Goal: Find specific page/section: Find specific page/section

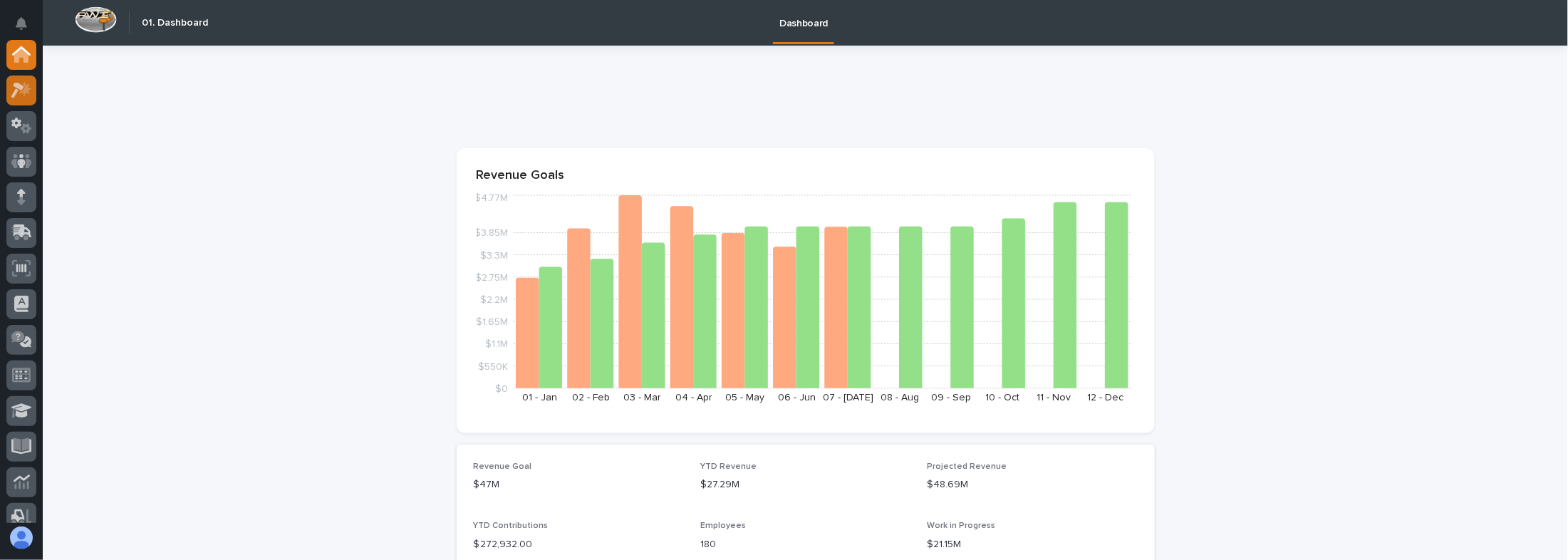
click at [29, 92] on icon at bounding box center [25, 88] width 12 height 14
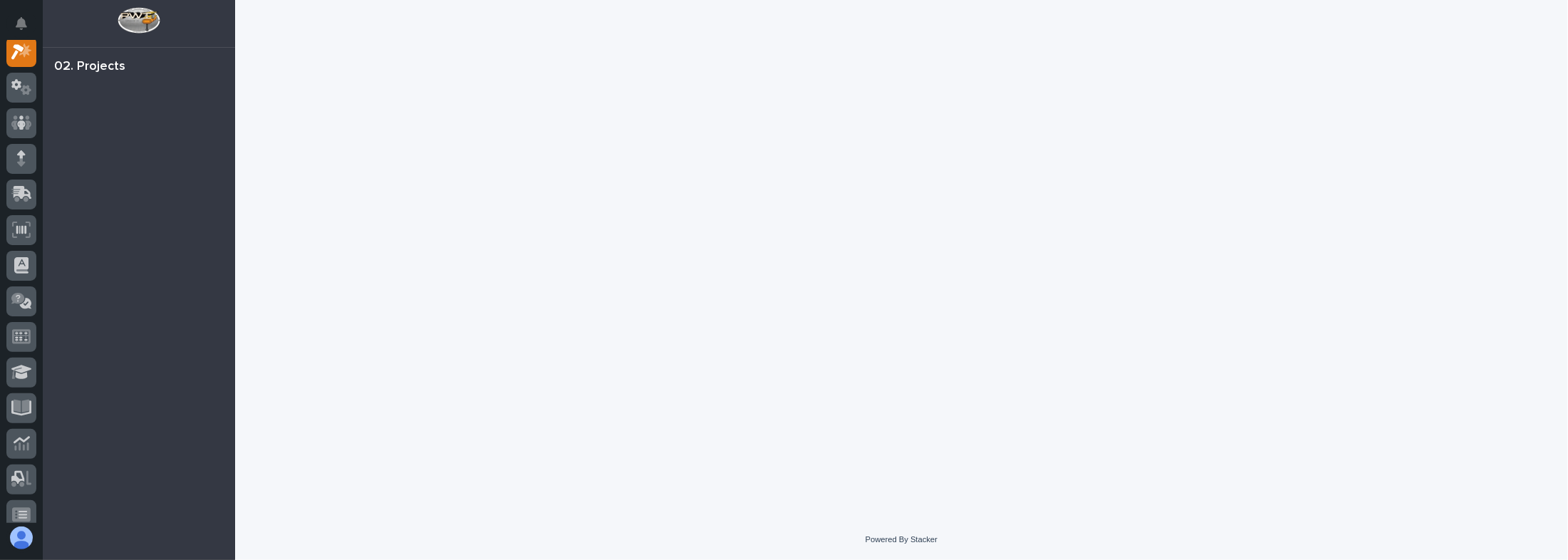
scroll to position [35, 0]
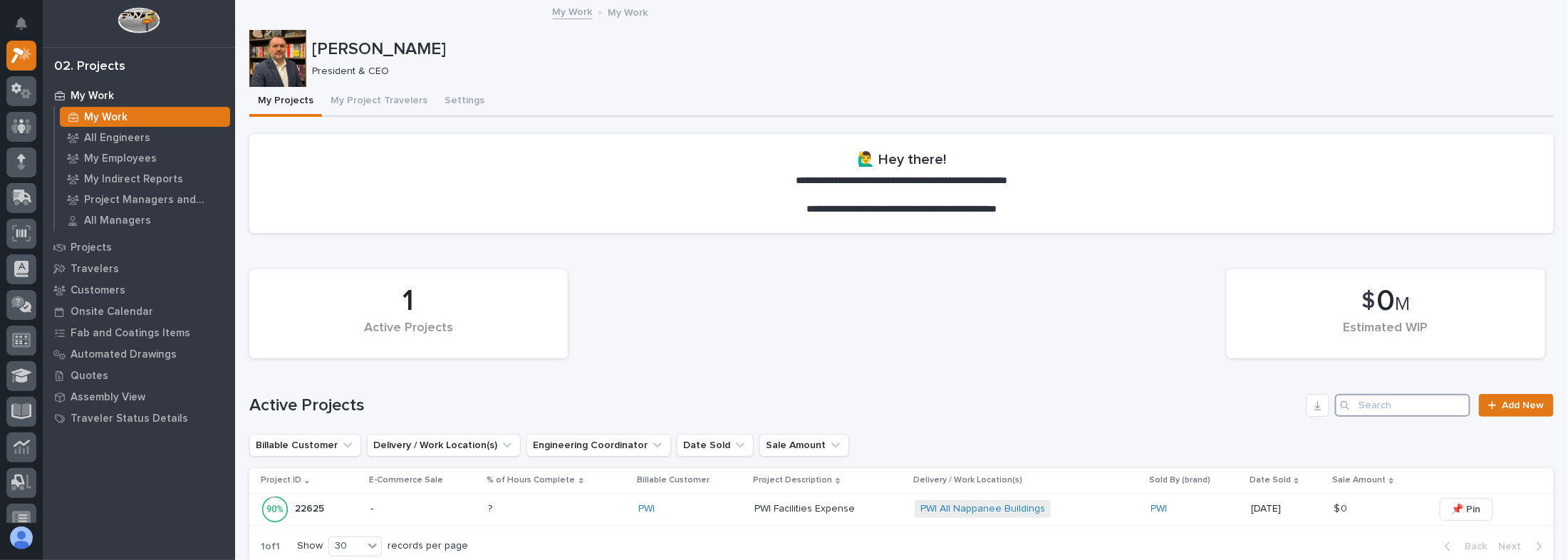
click at [1428, 397] on input "Search" at bounding box center [1402, 405] width 136 height 23
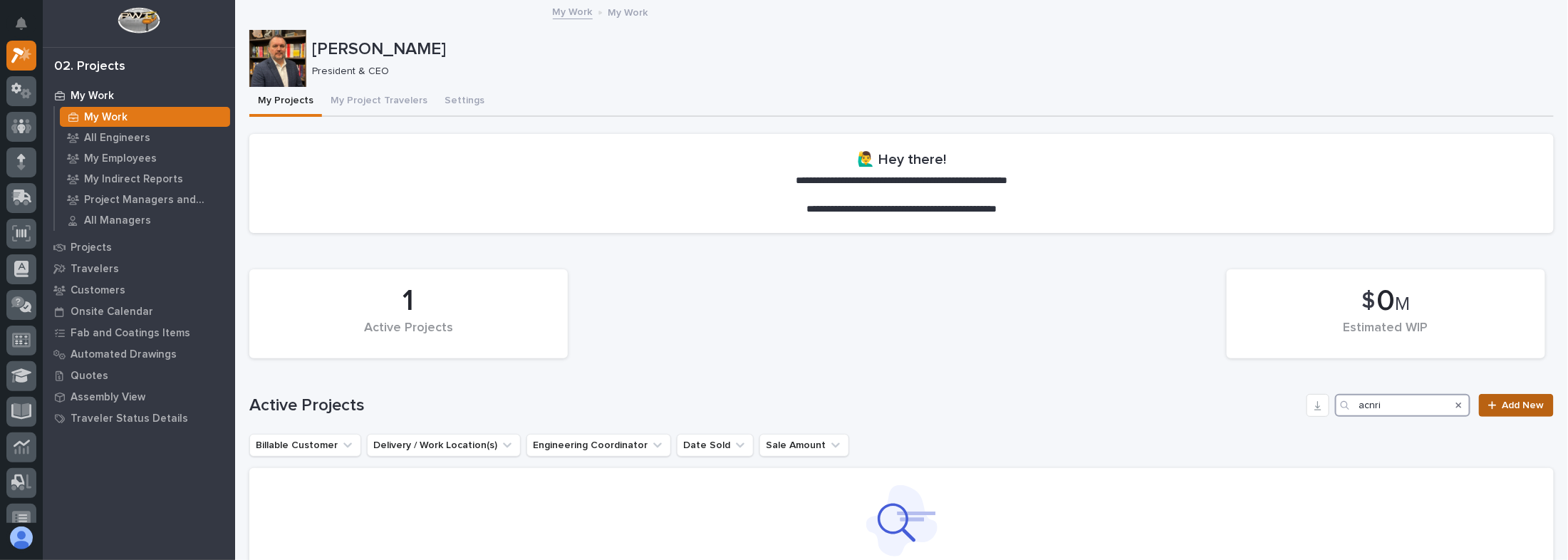
type input "acnri"
click at [1502, 409] on span "Add New" at bounding box center [1523, 406] width 42 height 10
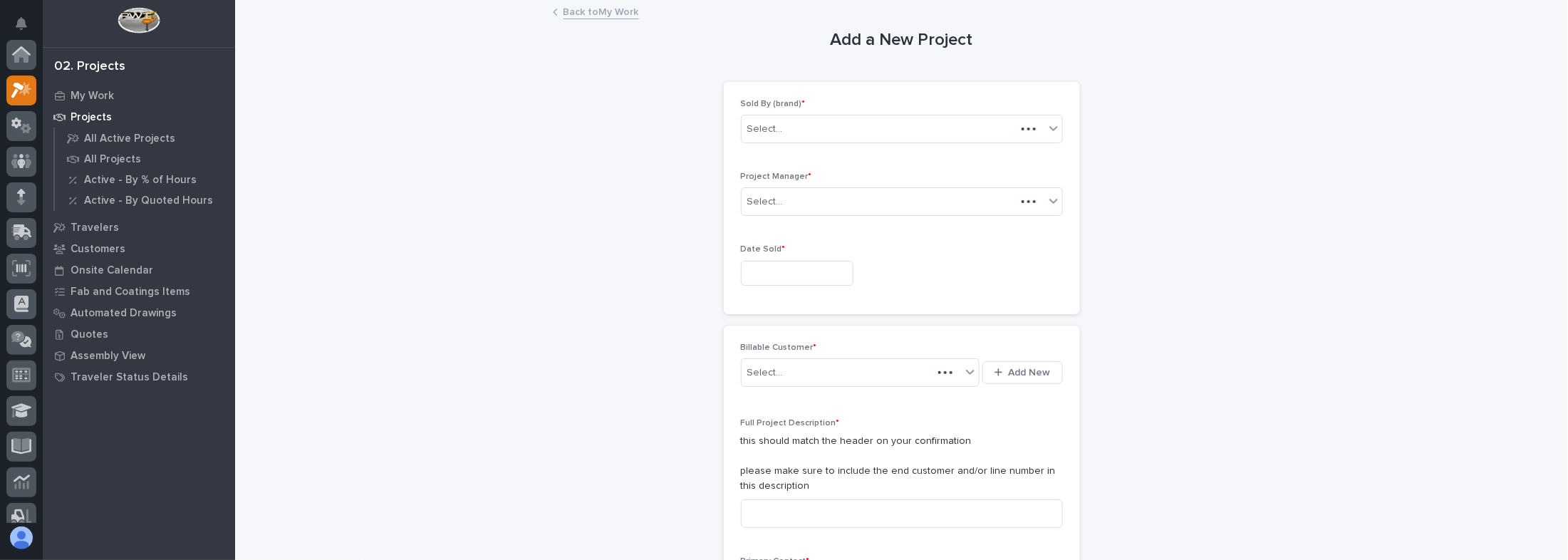
scroll to position [35, 0]
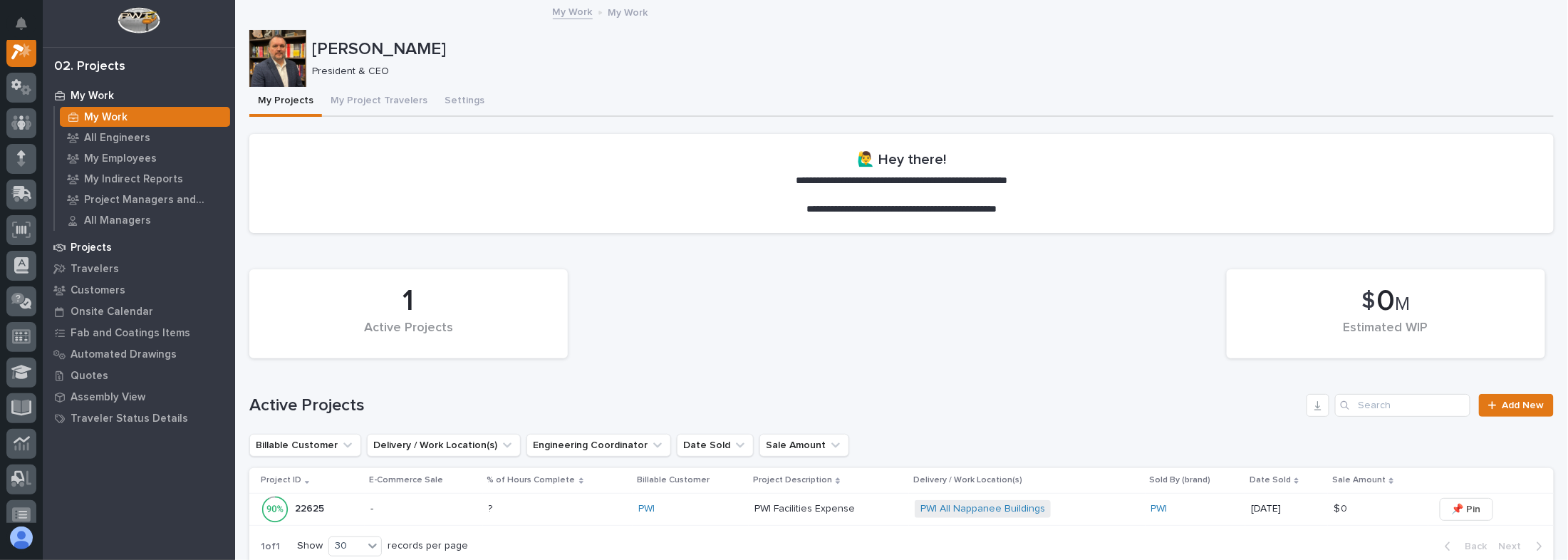
click at [99, 252] on p "Projects" at bounding box center [91, 248] width 41 height 13
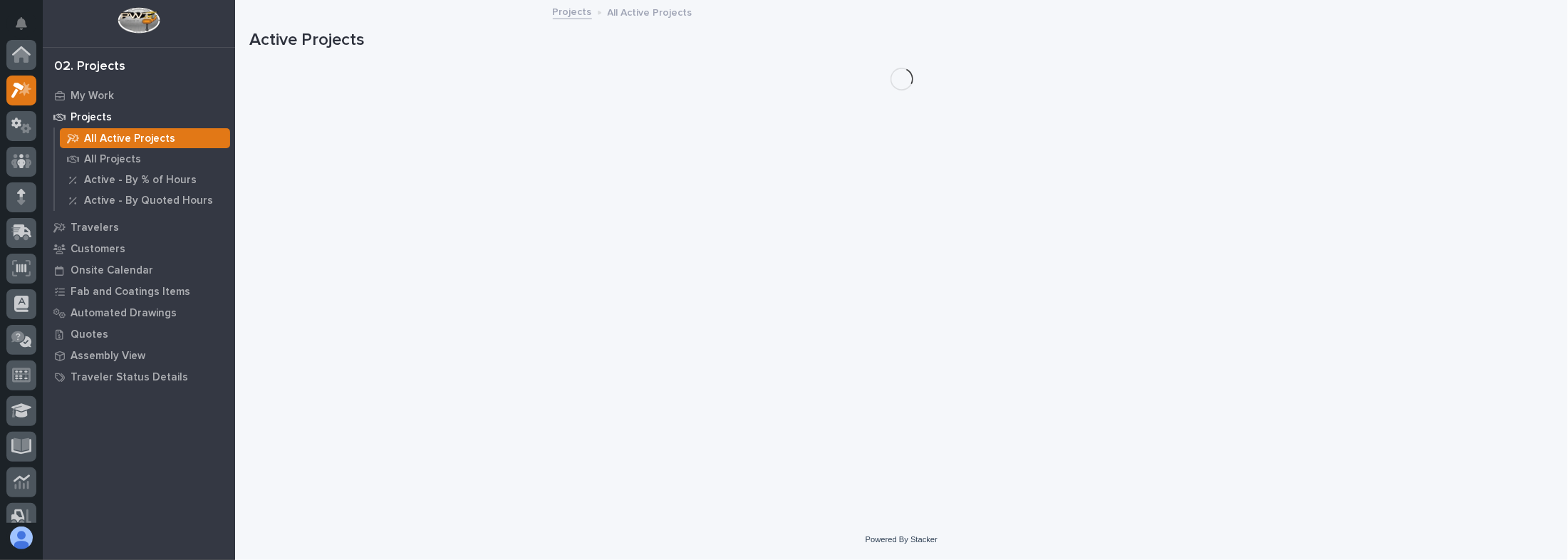
scroll to position [35, 0]
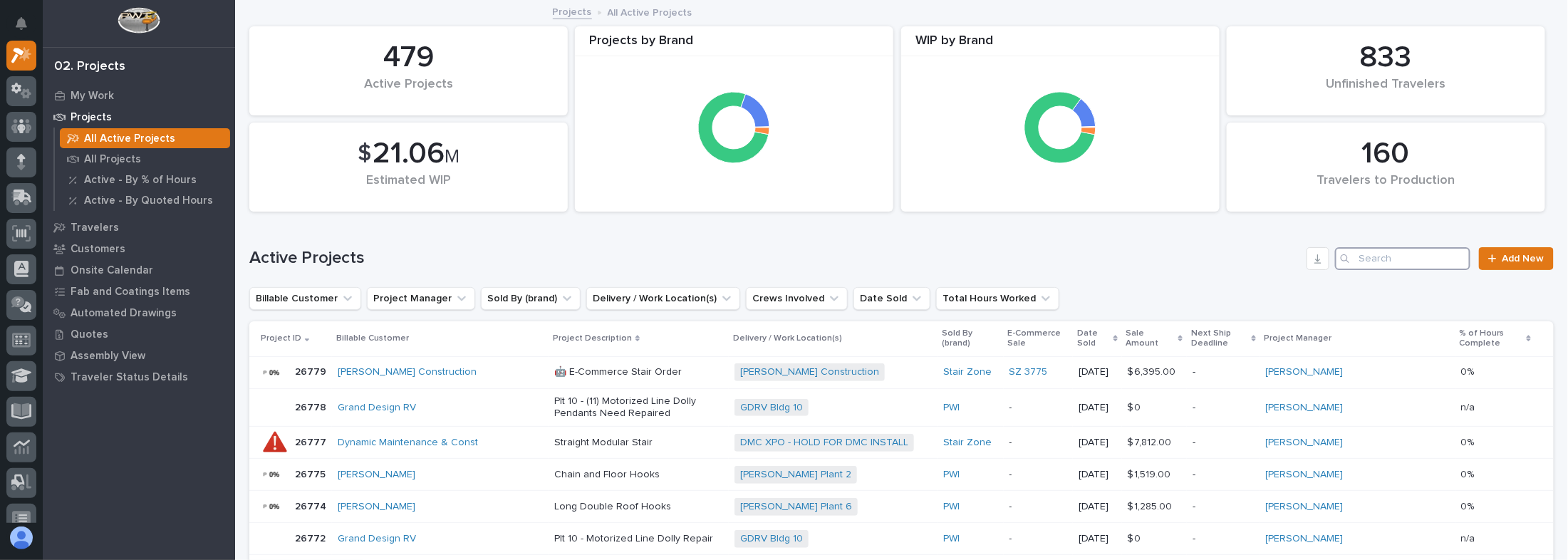
click at [1353, 257] on input "Search" at bounding box center [1402, 259] width 136 height 23
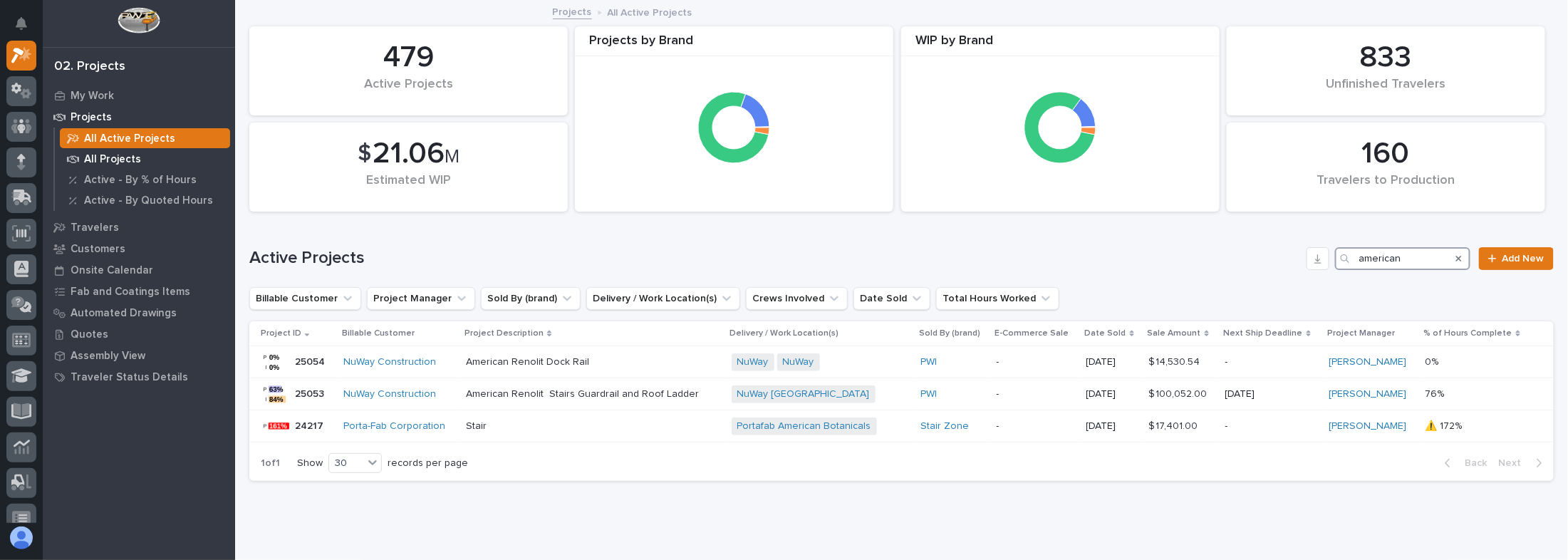
type input "american"
click at [119, 160] on p "All Projects" at bounding box center [113, 159] width 57 height 13
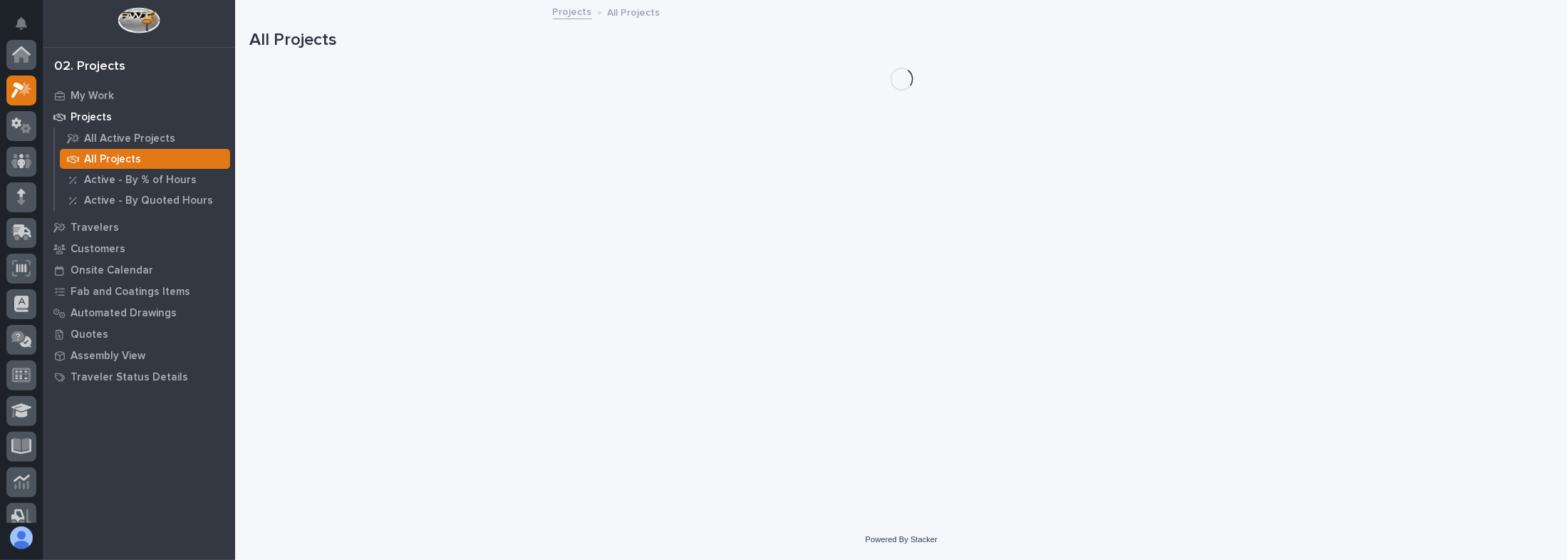
scroll to position [35, 0]
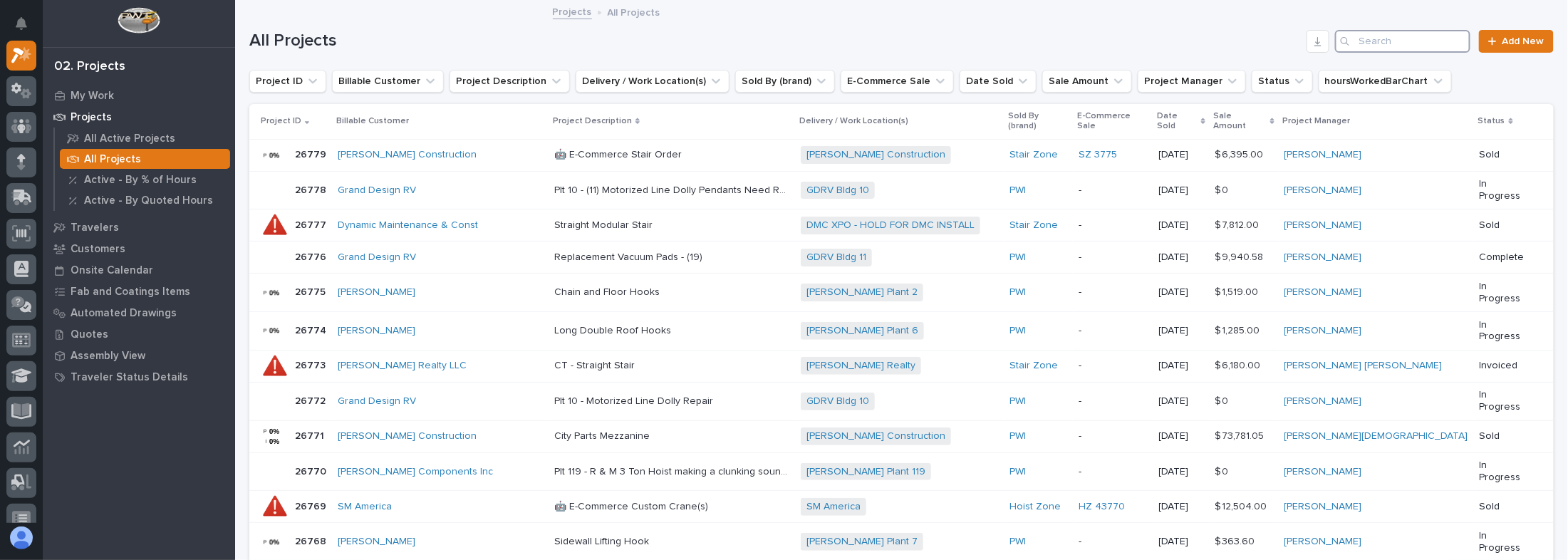
click at [1383, 40] on input "Search" at bounding box center [1402, 41] width 136 height 23
type input "american"
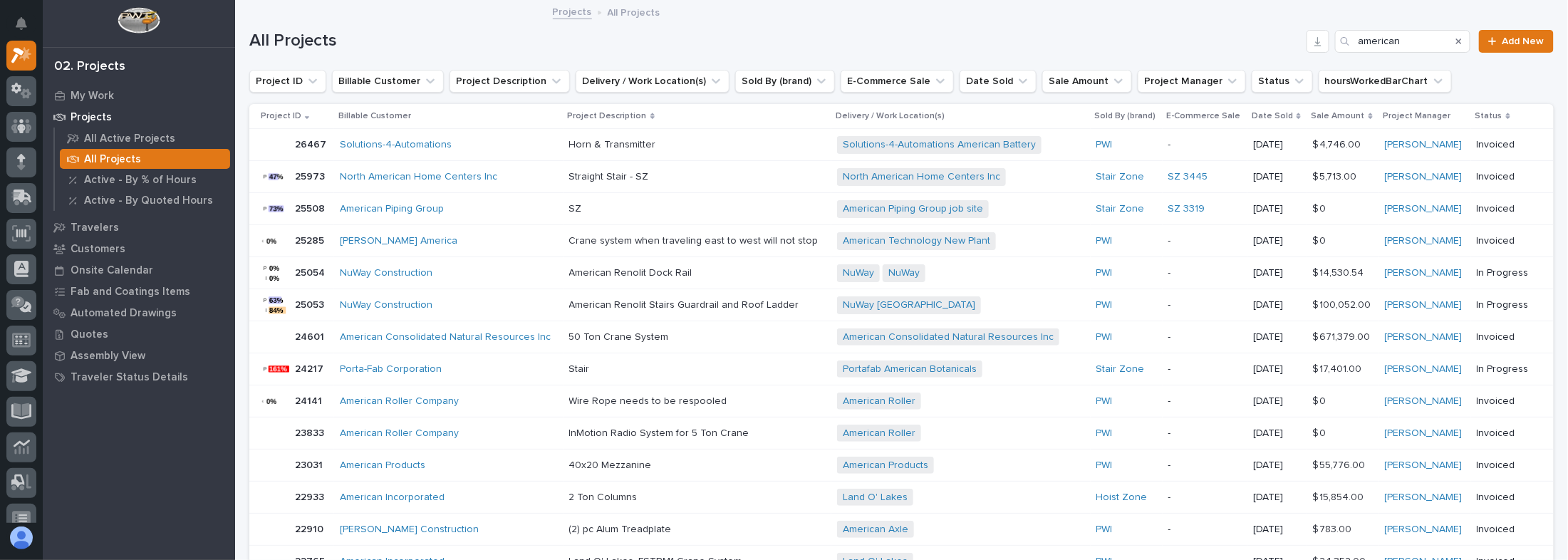
click at [650, 330] on p "50 Ton Crane System" at bounding box center [620, 336] width 103 height 15
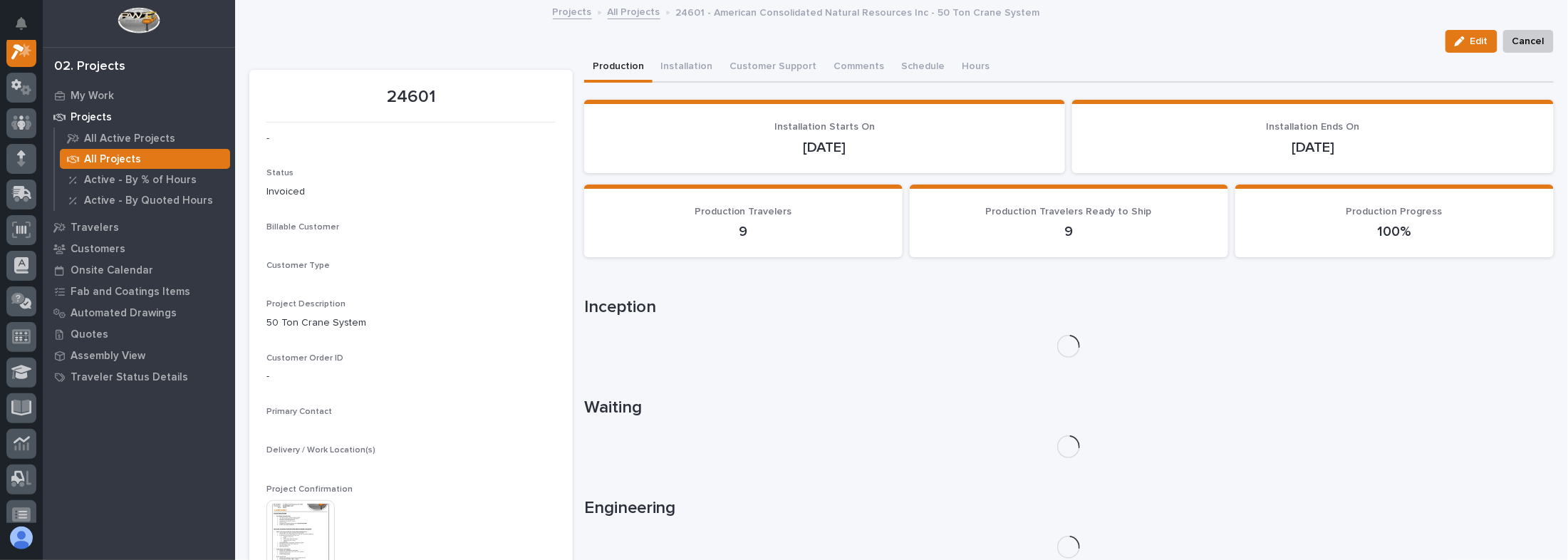
scroll to position [35, 0]
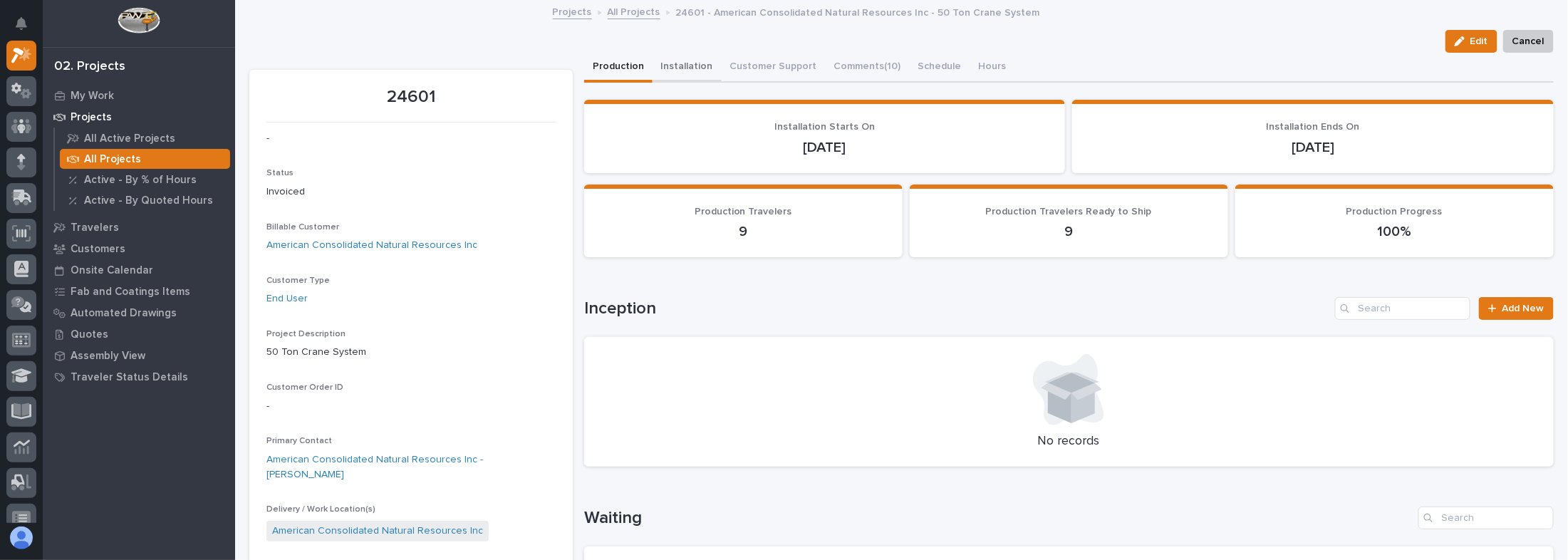
click at [680, 61] on button "Installation" at bounding box center [687, 68] width 69 height 30
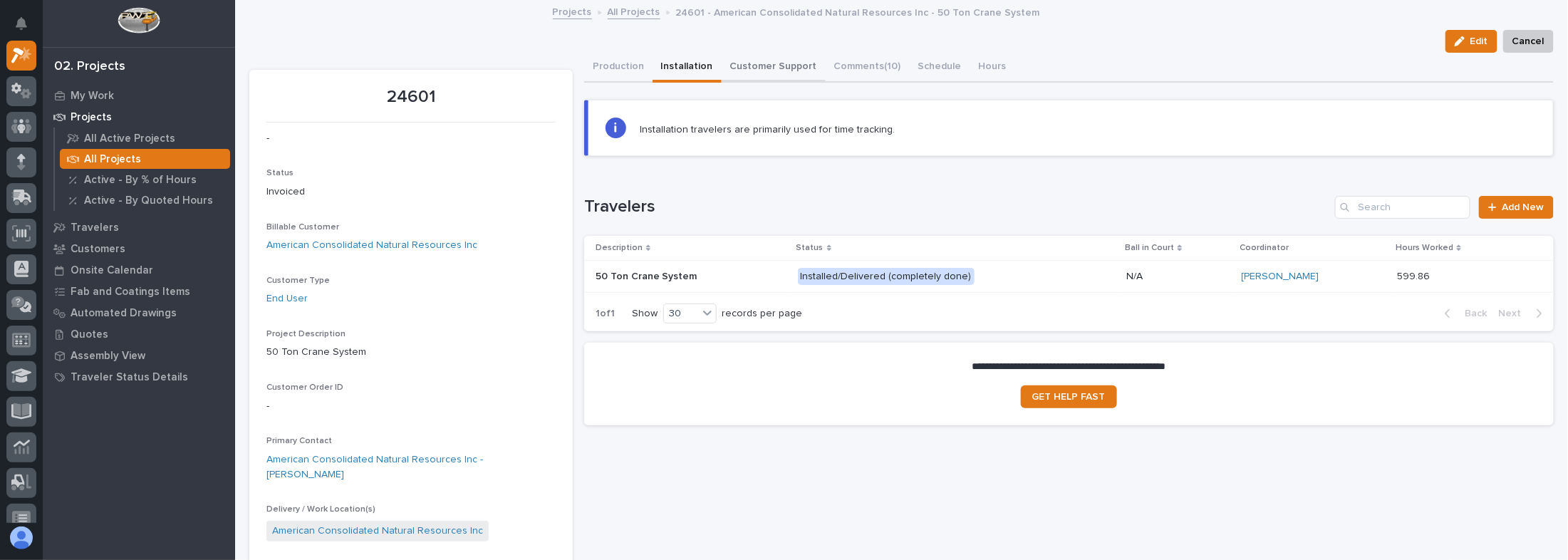
click at [759, 67] on button "Customer Support" at bounding box center [773, 68] width 104 height 30
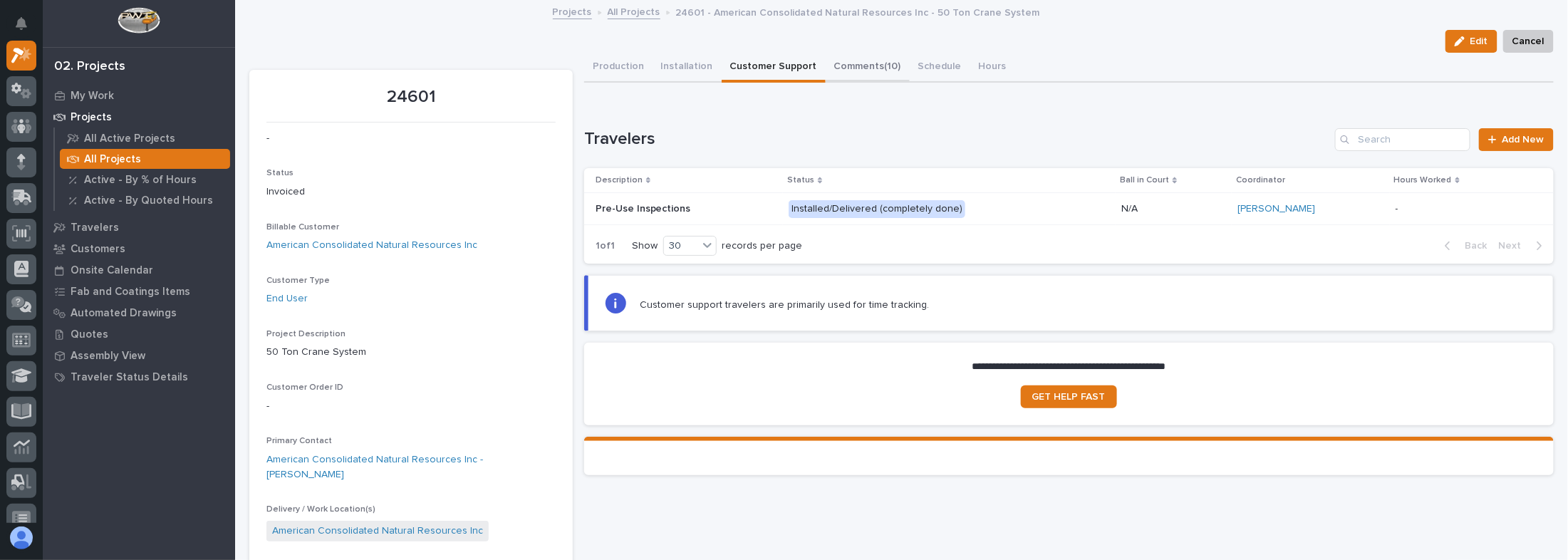
click at [858, 67] on button "Comments (10)" at bounding box center [868, 68] width 84 height 30
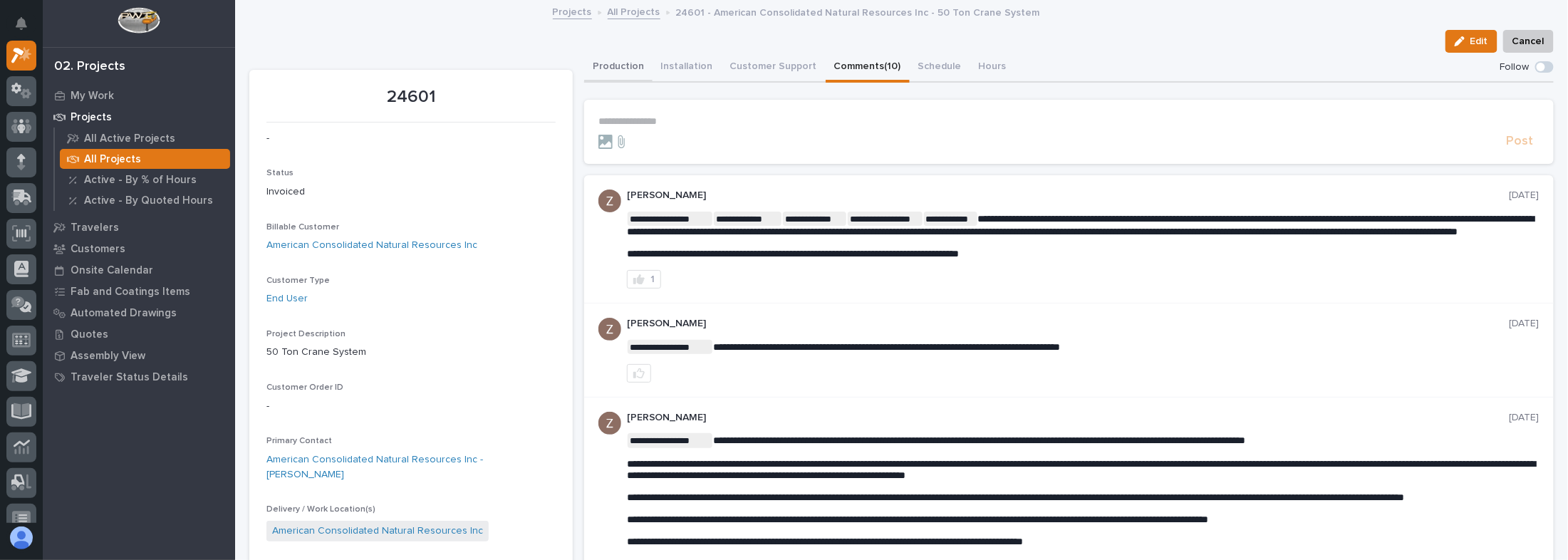
click at [614, 67] on button "Production" at bounding box center [618, 68] width 68 height 30
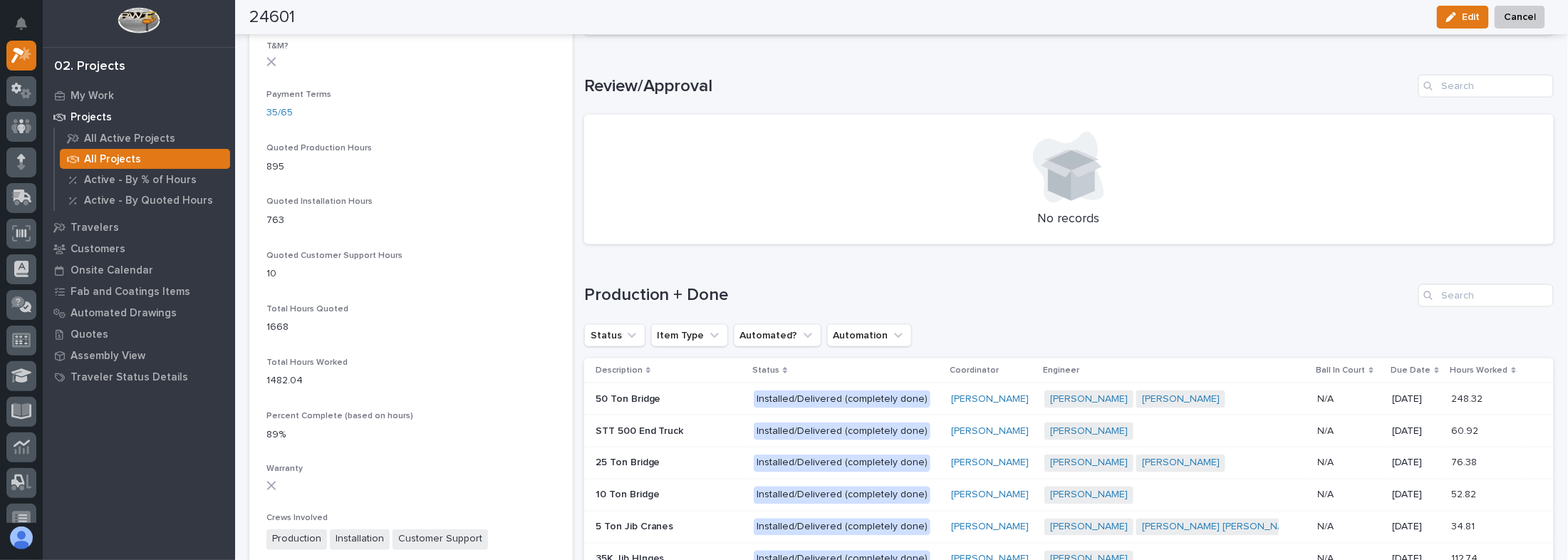
scroll to position [856, 0]
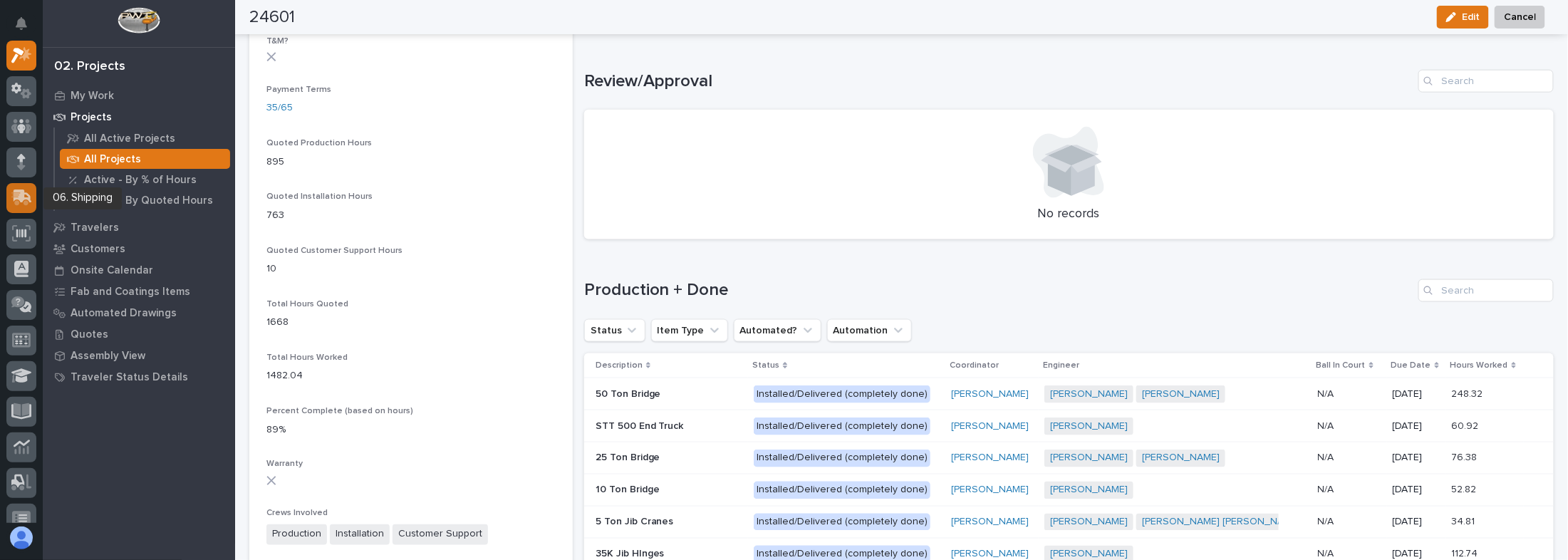
click at [29, 195] on icon at bounding box center [23, 196] width 19 height 13
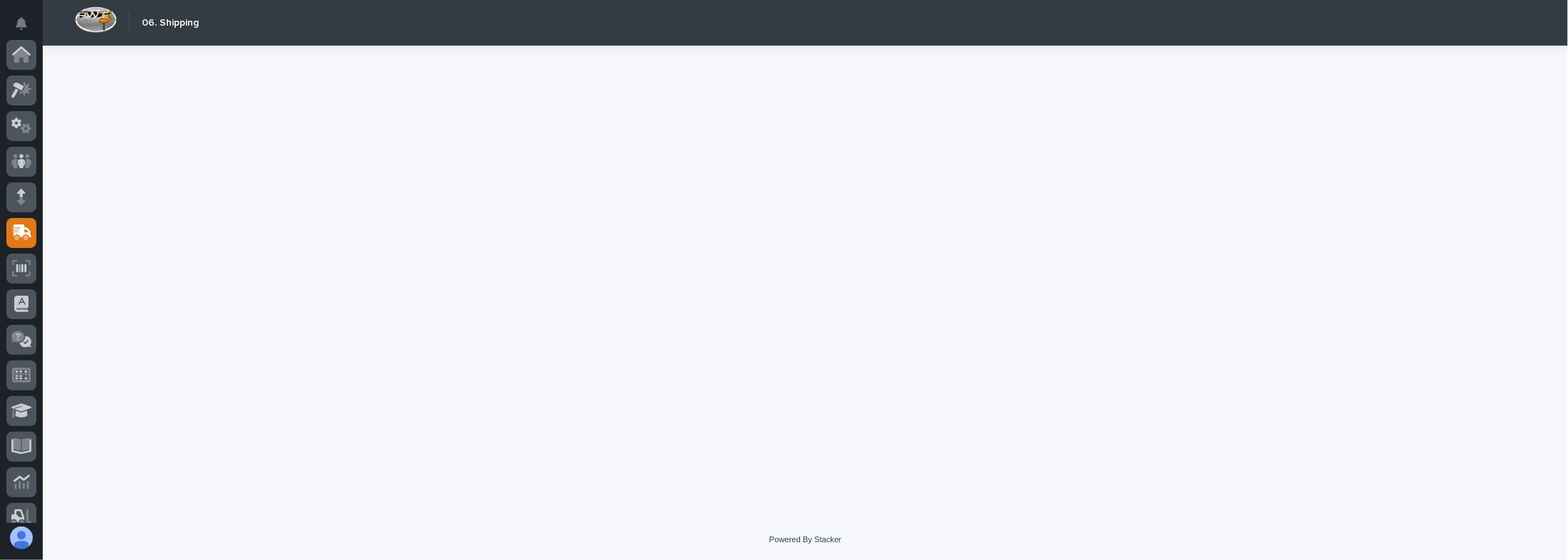
scroll to position [179, 0]
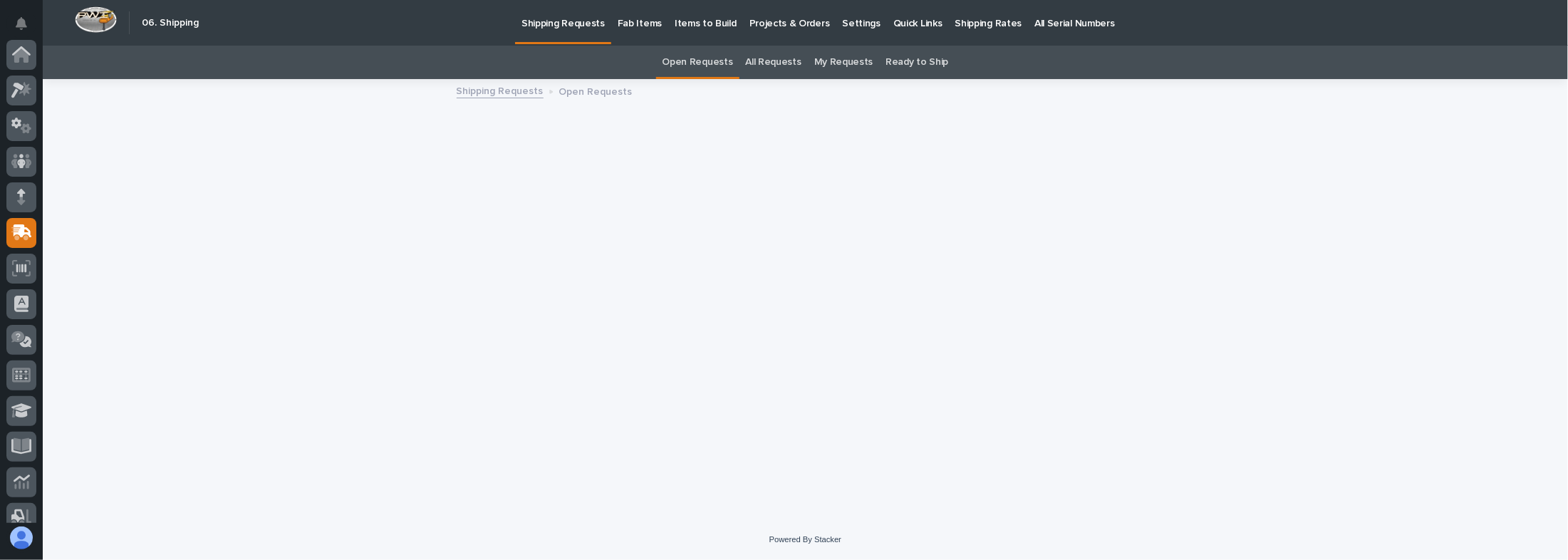
scroll to position [179, 0]
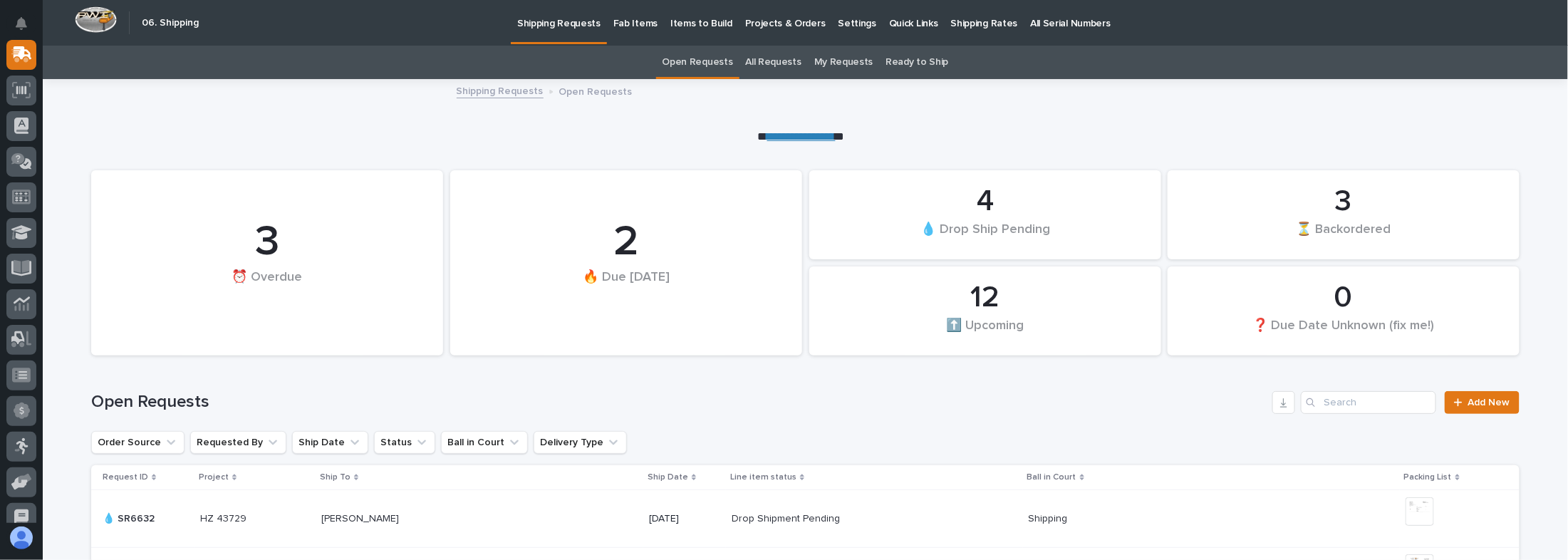
click at [767, 58] on link "All Requests" at bounding box center [773, 62] width 56 height 34
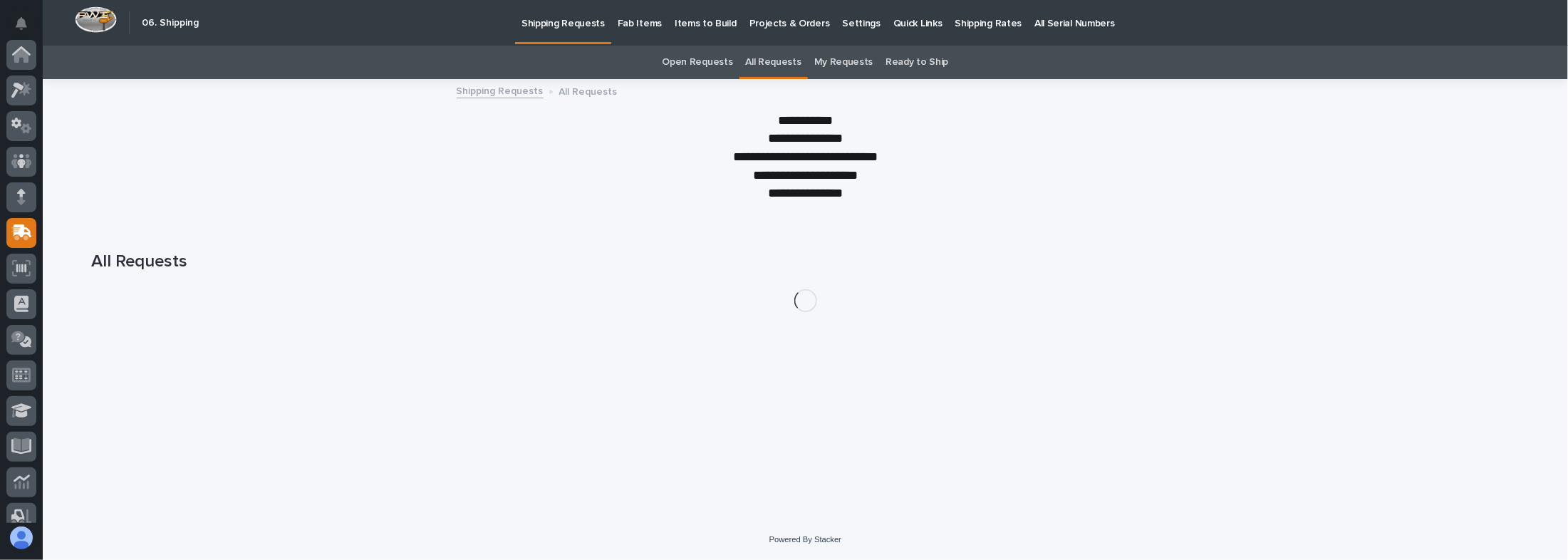
scroll to position [179, 0]
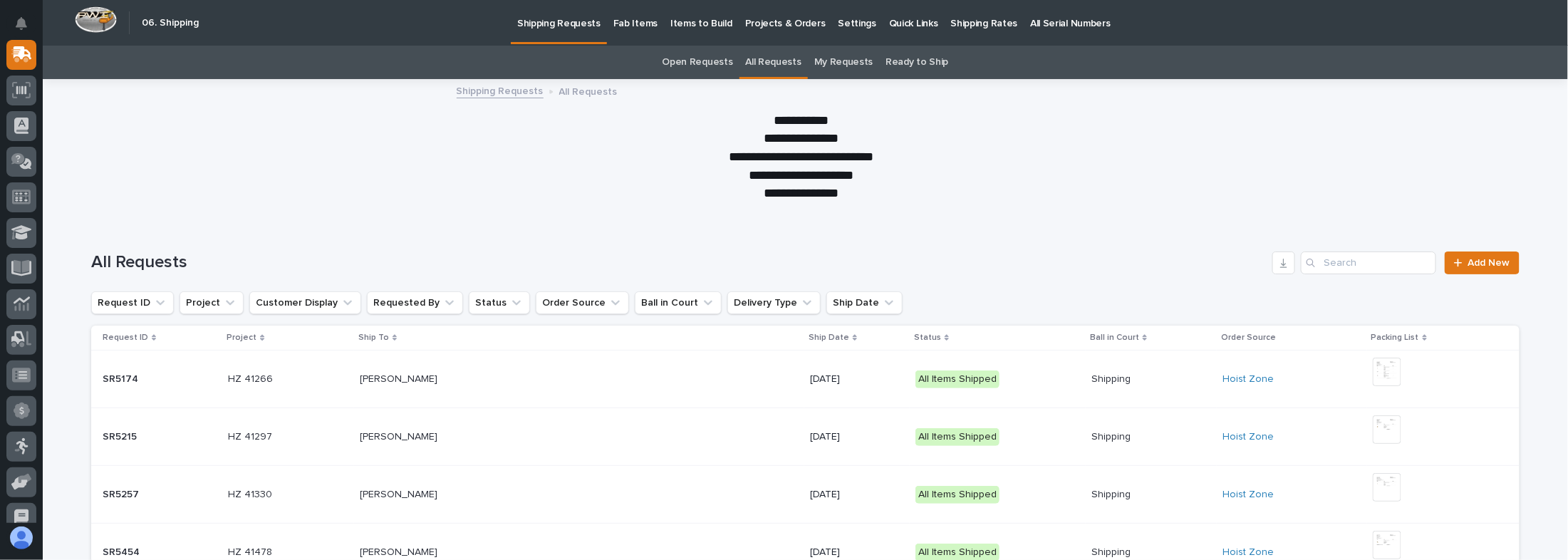
click at [1316, 280] on div "All Requests Add New" at bounding box center [805, 257] width 1428 height 68
click at [1325, 270] on input "Search" at bounding box center [1369, 263] width 136 height 23
type input "american"
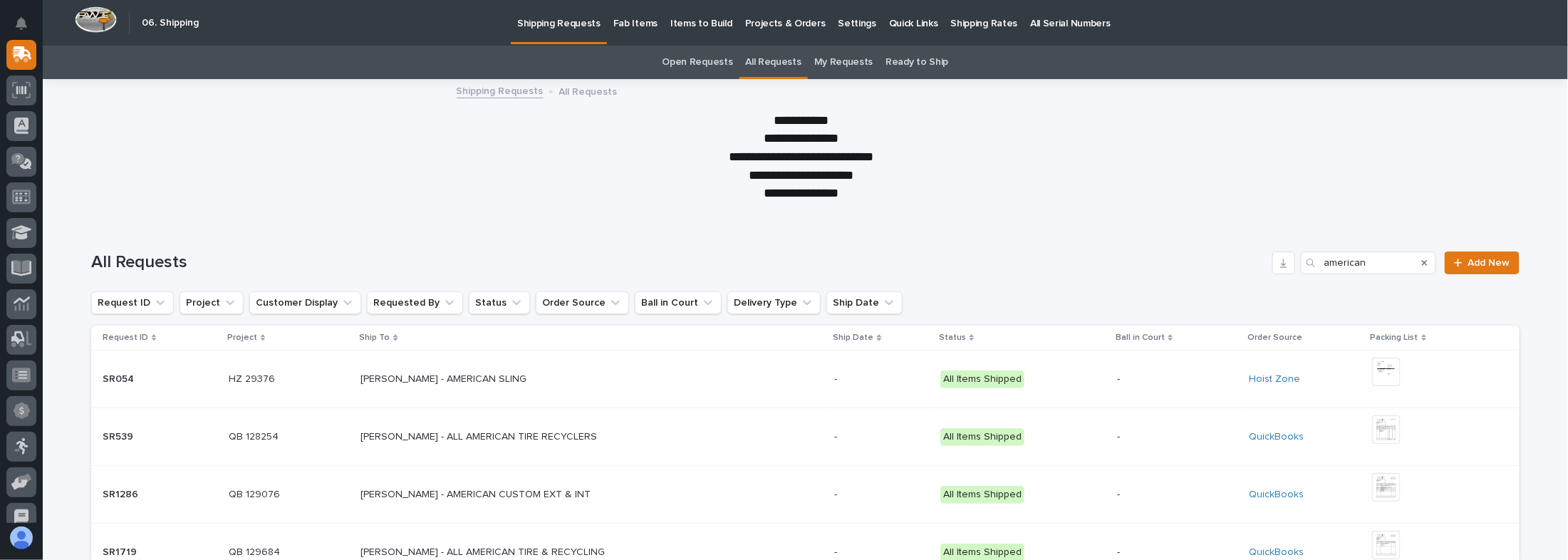
click at [582, 91] on p "All Requests" at bounding box center [587, 90] width 58 height 16
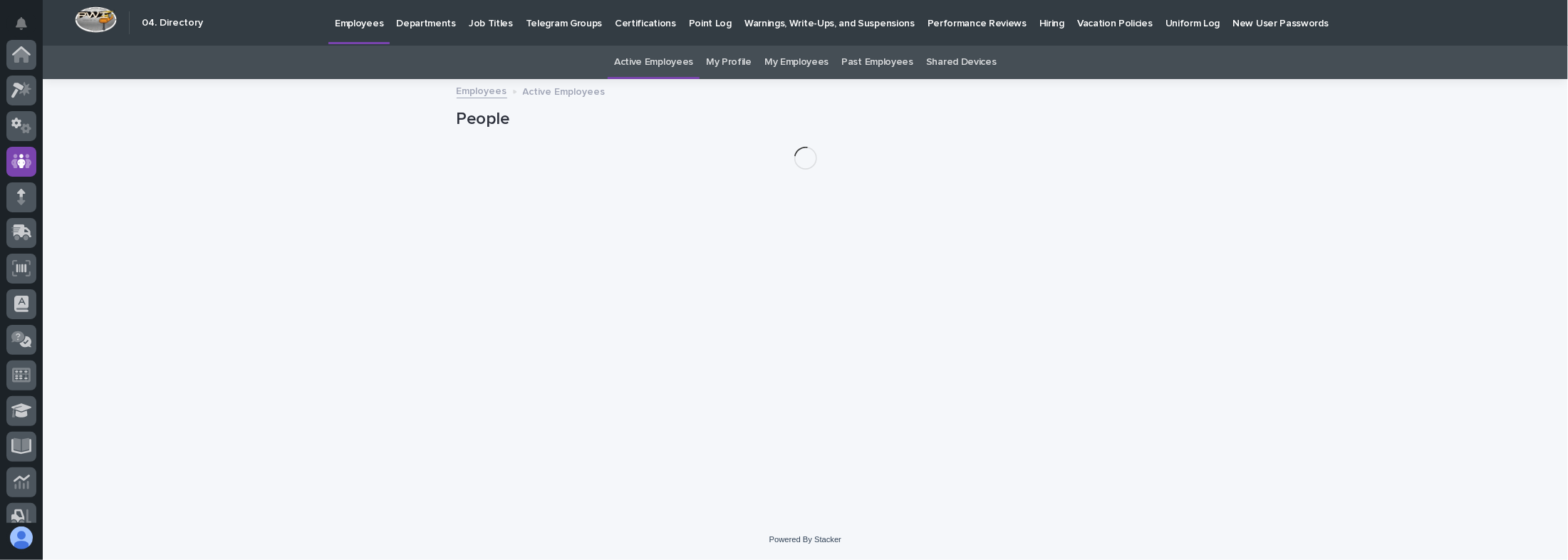
scroll to position [106, 0]
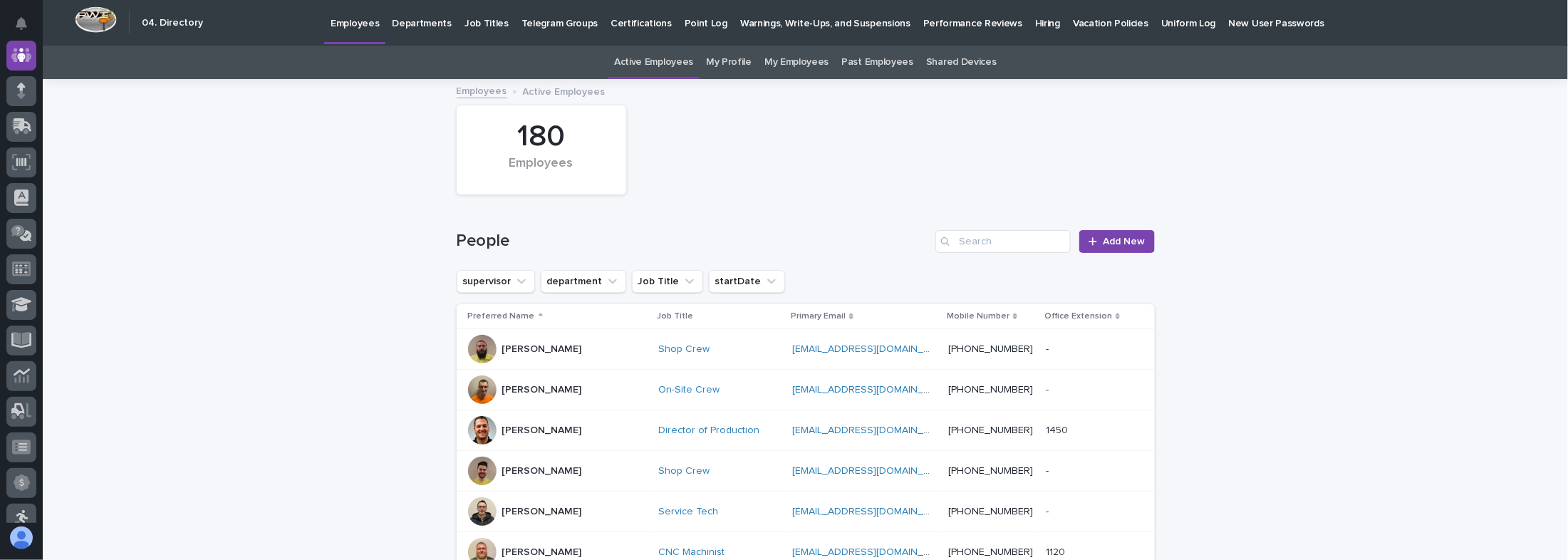
click at [943, 195] on div "180 Employees" at bounding box center [805, 150] width 712 height 104
click at [595, 215] on div "People Add New" at bounding box center [806, 236] width 699 height 68
click at [802, 189] on div "180 Employees" at bounding box center [805, 150] width 712 height 104
click at [763, 226] on div "People Add New" at bounding box center [806, 236] width 699 height 68
click at [801, 206] on div "People Add New" at bounding box center [806, 236] width 699 height 68
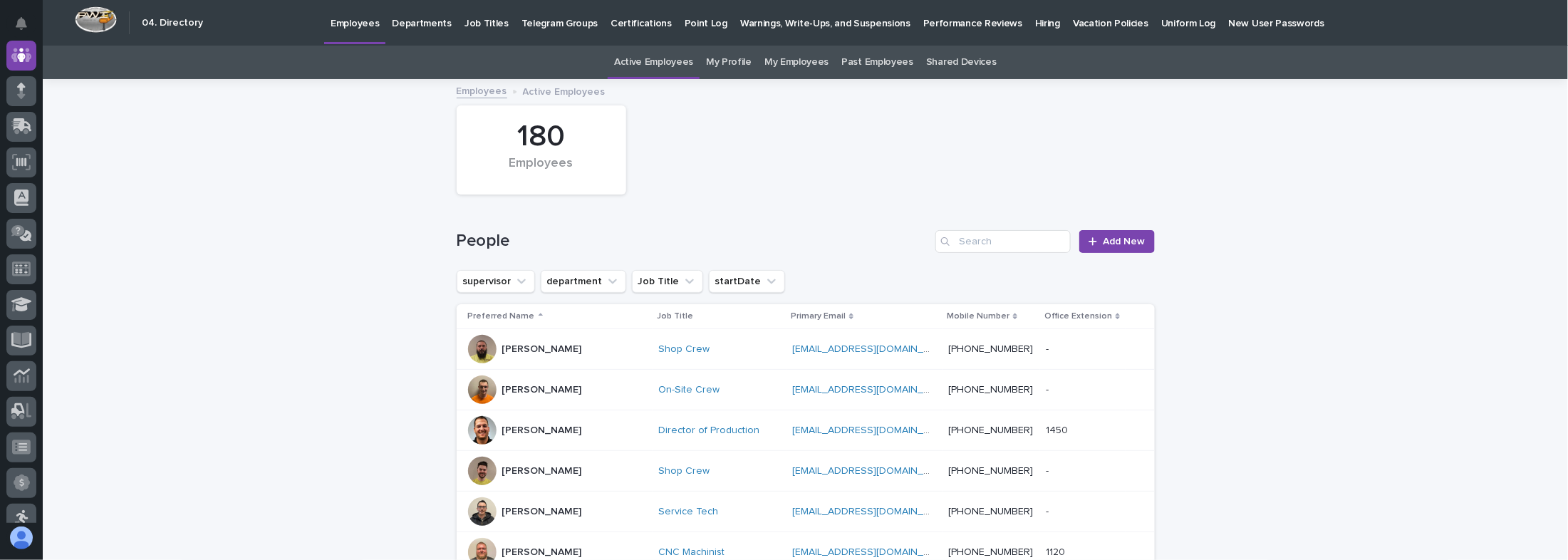
click at [412, 35] on link "Departments" at bounding box center [422, 22] width 72 height 44
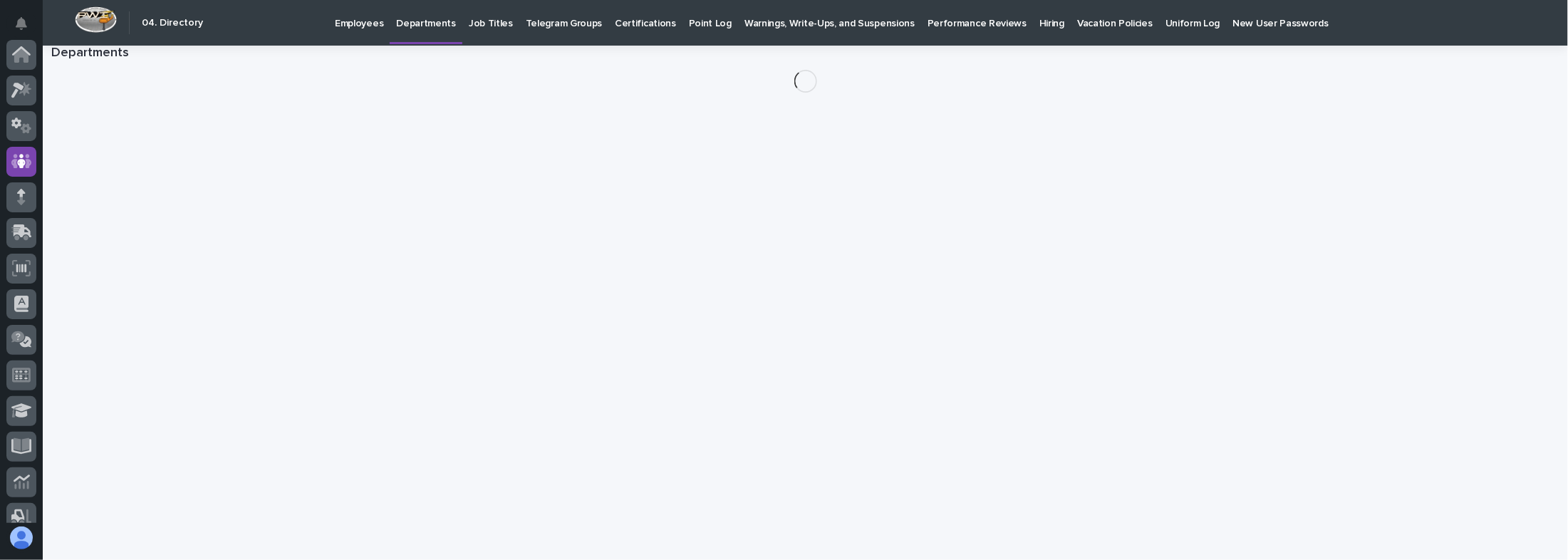
scroll to position [106, 0]
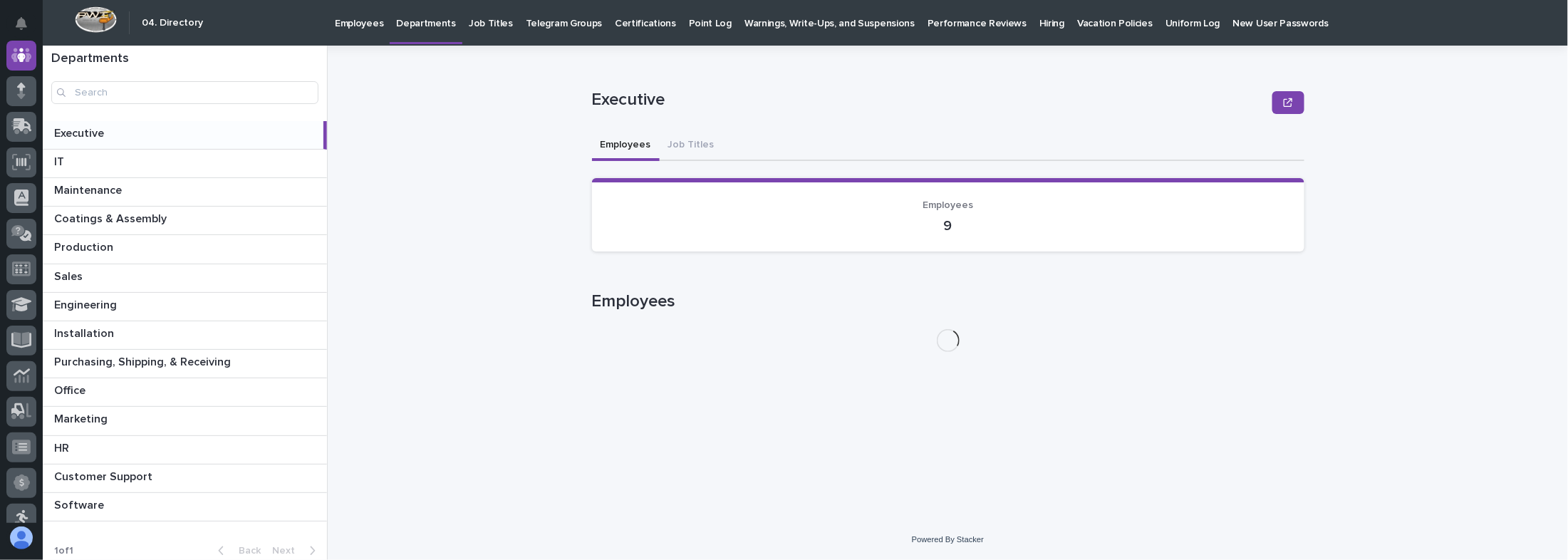
click at [357, 30] on link "Employees" at bounding box center [359, 22] width 61 height 44
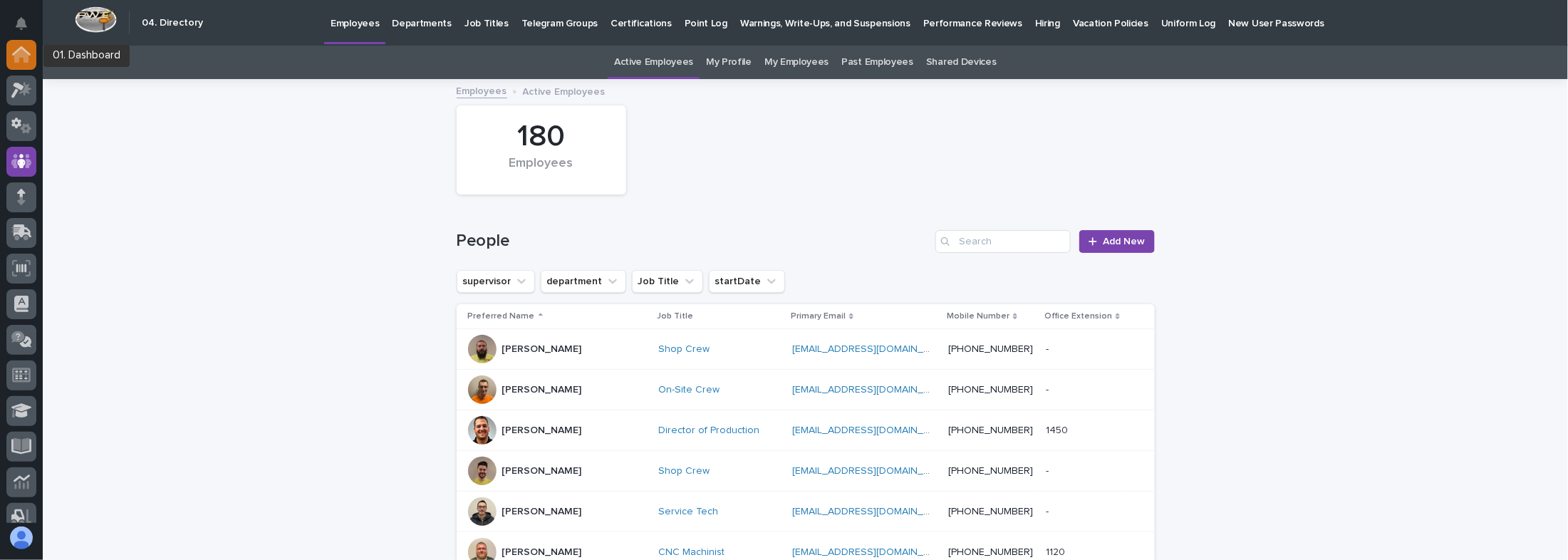
click at [16, 59] on icon at bounding box center [21, 56] width 14 height 14
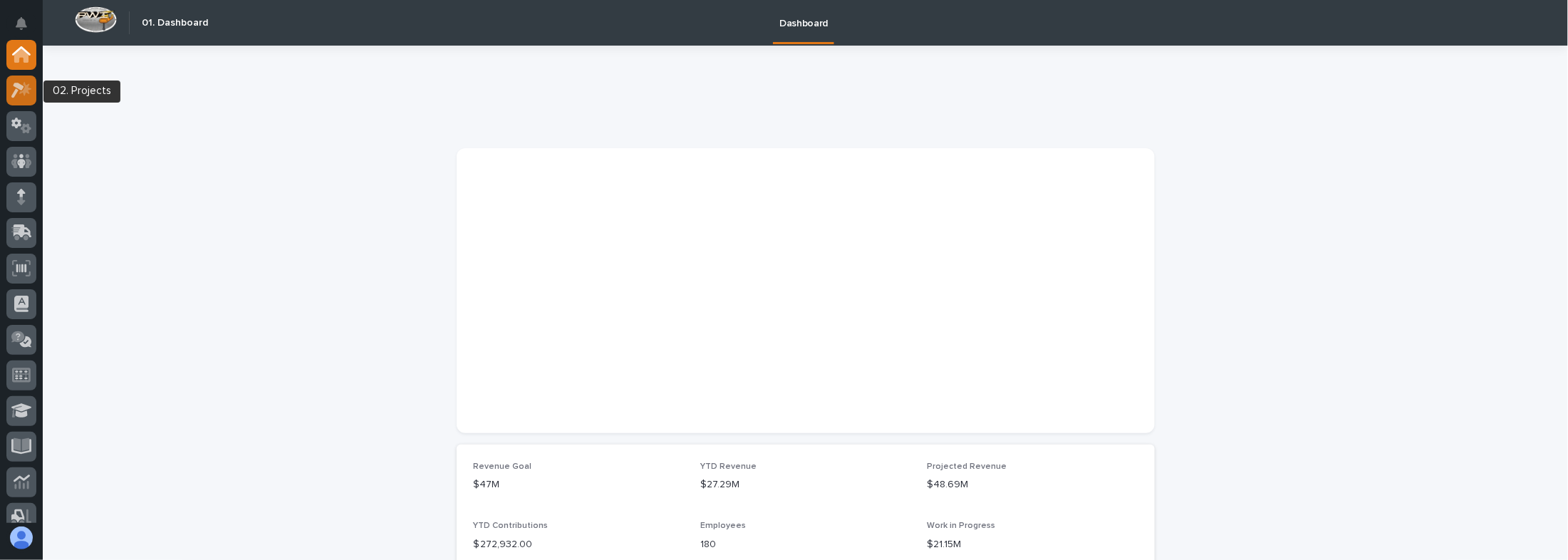
click at [20, 91] on icon at bounding box center [22, 89] width 21 height 16
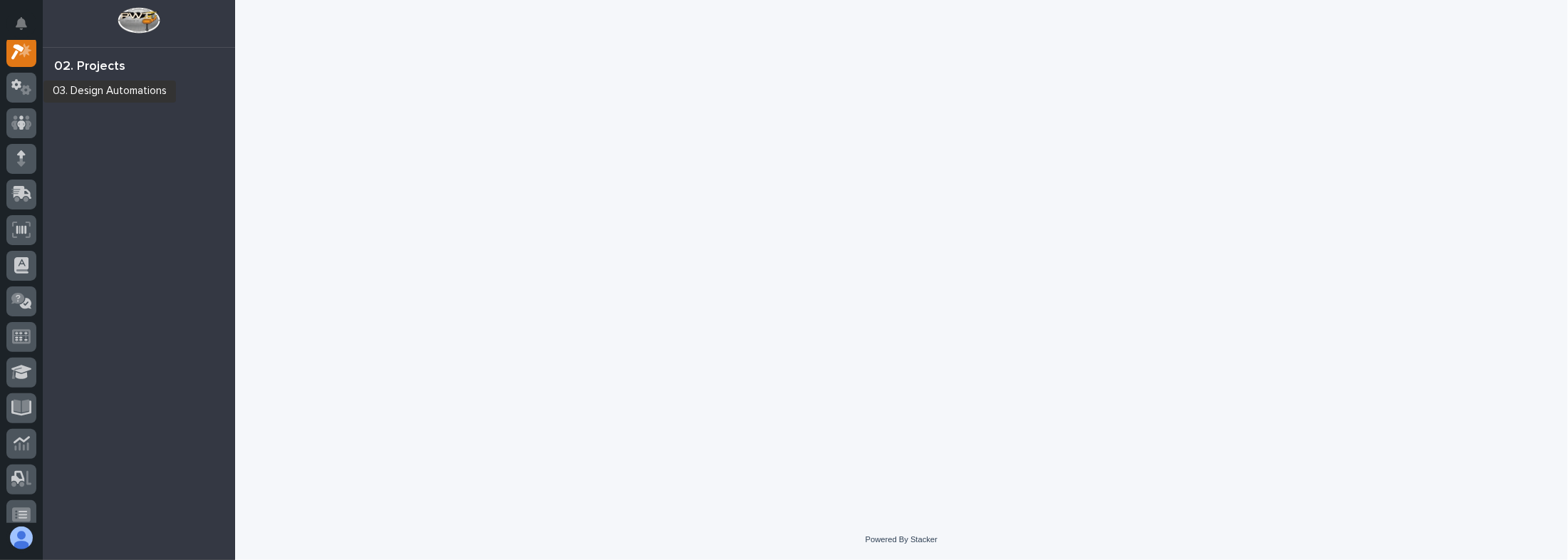
scroll to position [35, 0]
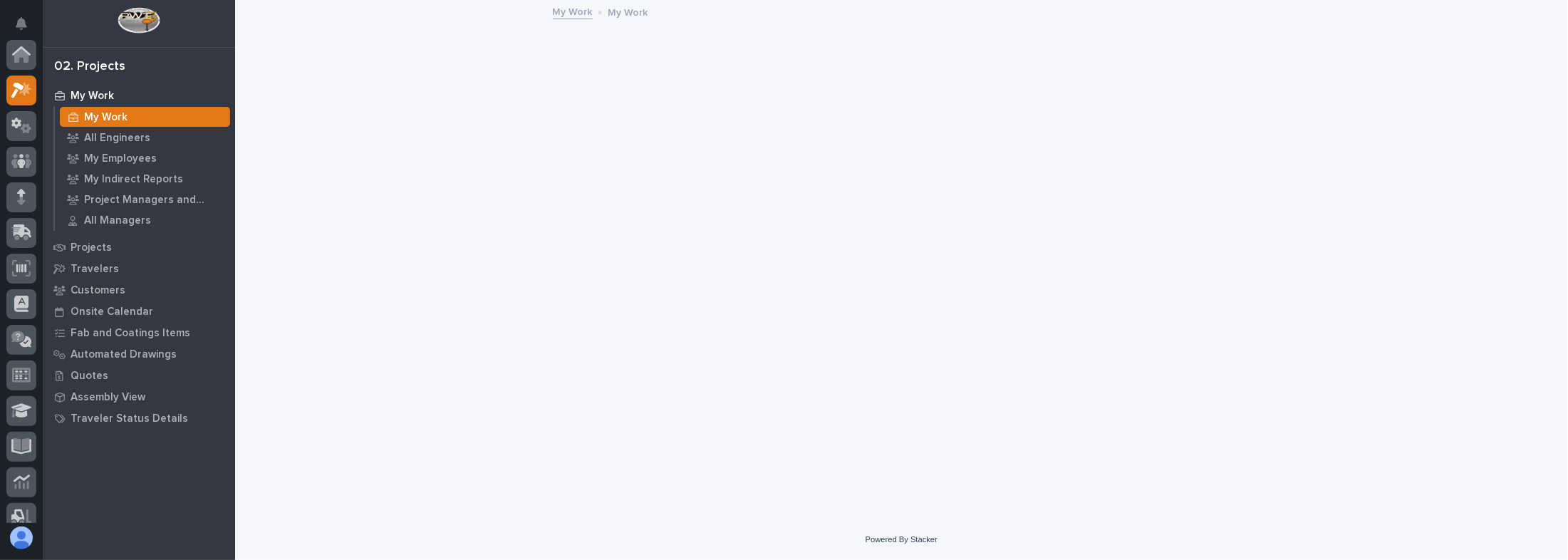
scroll to position [35, 0]
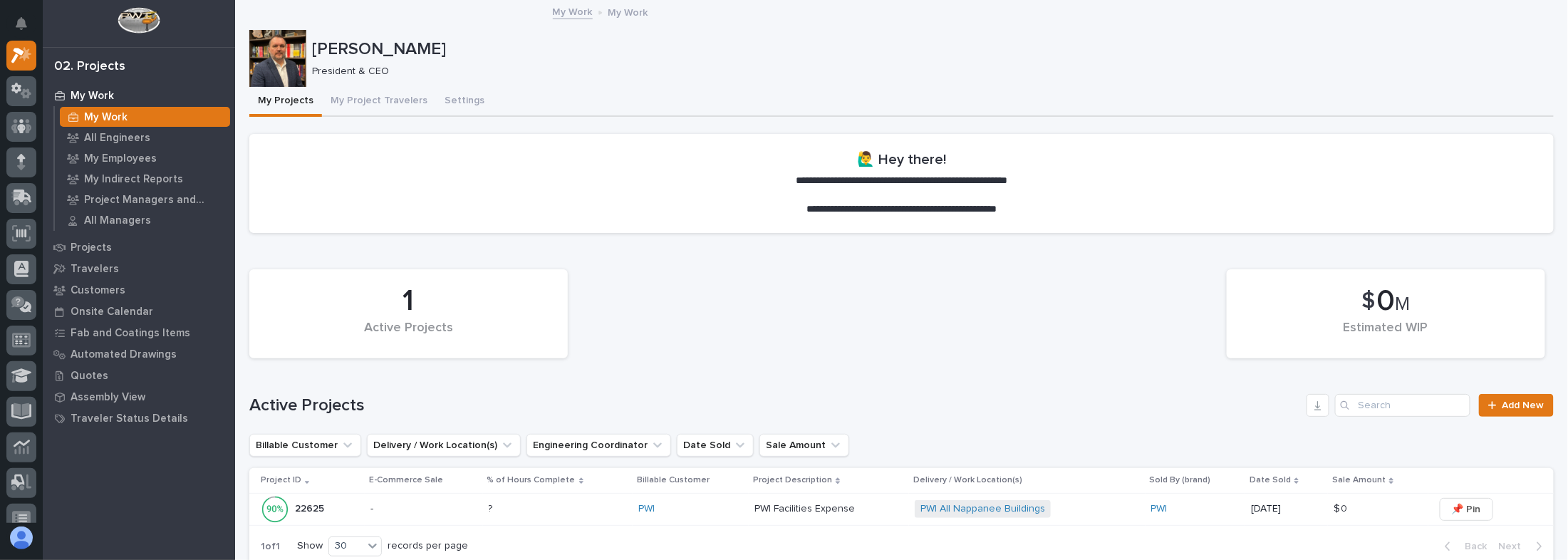
click at [981, 291] on div "1 Active Projects $ 0 M Estimated WIP" at bounding box center [901, 313] width 1319 height 104
